Goal: Check status: Check status

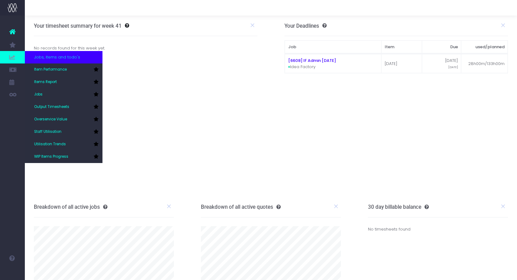
click at [14, 57] on icon at bounding box center [12, 57] width 6 height 7
click at [67, 72] on span "Item Performance" at bounding box center [50, 70] width 33 height 6
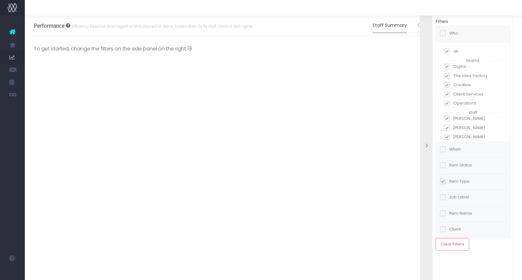
click at [447, 51] on span at bounding box center [447, 51] width 6 height 6
click at [453, 51] on input "all" at bounding box center [455, 50] width 4 height 4
checkbox input "false"
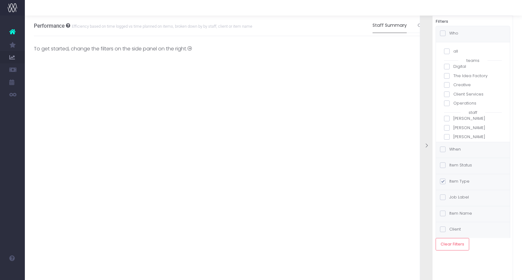
checkbox input "false"
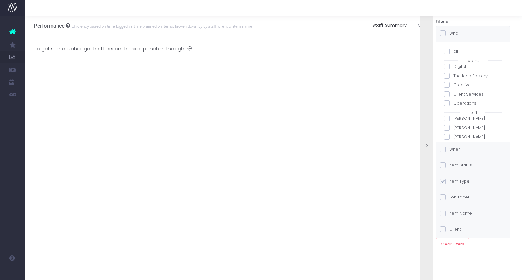
checkbox input "false"
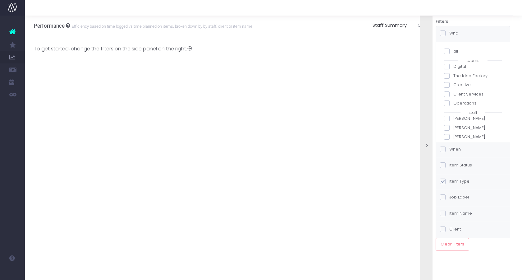
checkbox input "false"
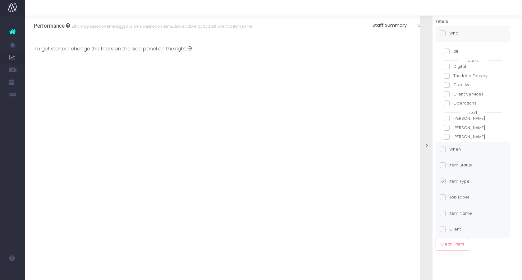
checkbox input "false"
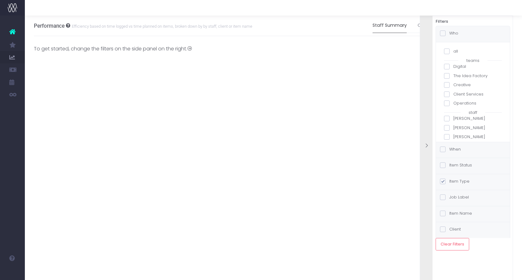
checkbox input "false"
click at [447, 115] on div "staff" at bounding box center [473, 112] width 58 height 6
click at [447, 119] on span at bounding box center [447, 119] width 6 height 6
click at [453, 119] on input "Adam Puddicombe" at bounding box center [455, 117] width 4 height 4
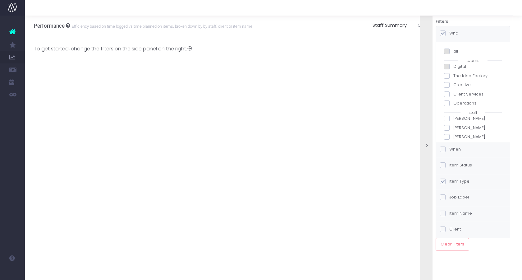
checkbox input "true"
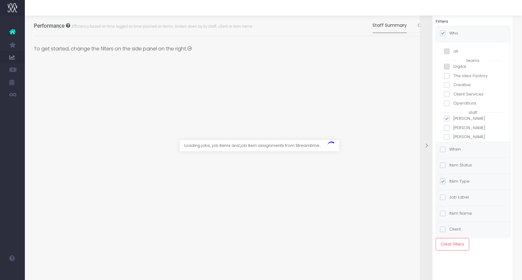
click at [442, 151] on span at bounding box center [443, 149] width 6 height 6
click at [449, 150] on input "When" at bounding box center [451, 148] width 4 height 4
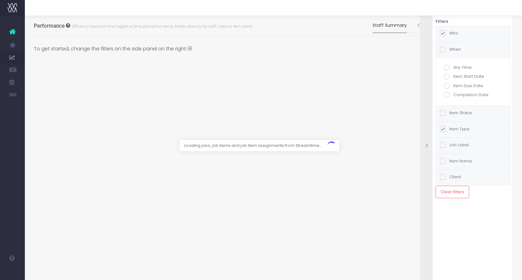
click at [447, 86] on span at bounding box center [447, 86] width 6 height 6
click at [453, 86] on input "Item Due Date" at bounding box center [455, 85] width 4 height 4
radio input "true"
checkbox input "true"
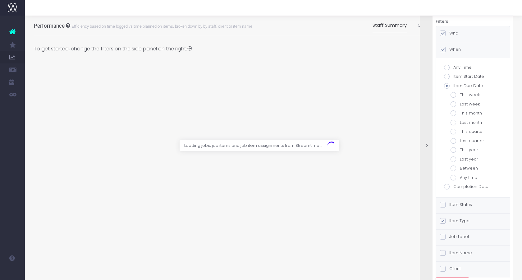
click at [454, 95] on span at bounding box center [454, 95] width 6 height 6
click at [460, 95] on input "This week" at bounding box center [462, 94] width 4 height 4
radio input "true"
click at [426, 100] on div at bounding box center [426, 146] width 12 height 279
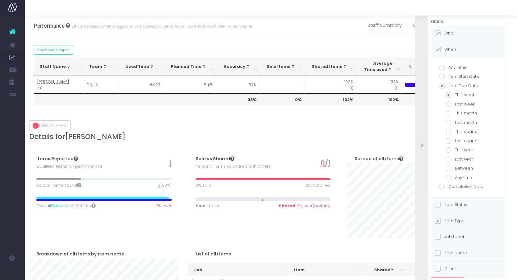
click at [422, 95] on div at bounding box center [421, 146] width 12 height 279
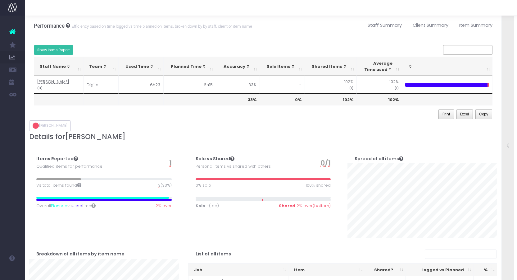
click at [51, 51] on button "Show Items Report" at bounding box center [54, 50] width 40 height 10
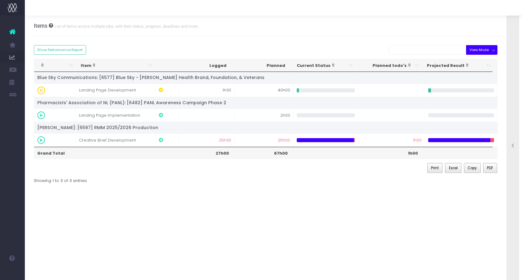
click at [484, 50] on button "View Mode" at bounding box center [481, 50] width 31 height 10
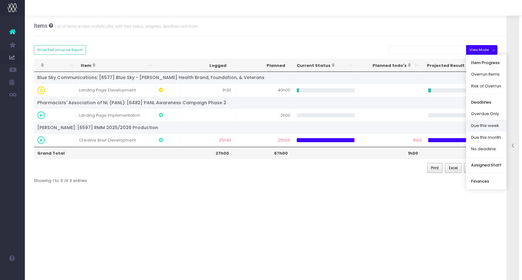
click at [483, 128] on link "Due this week" at bounding box center [486, 126] width 40 height 12
